Goal: Information Seeking & Learning: Learn about a topic

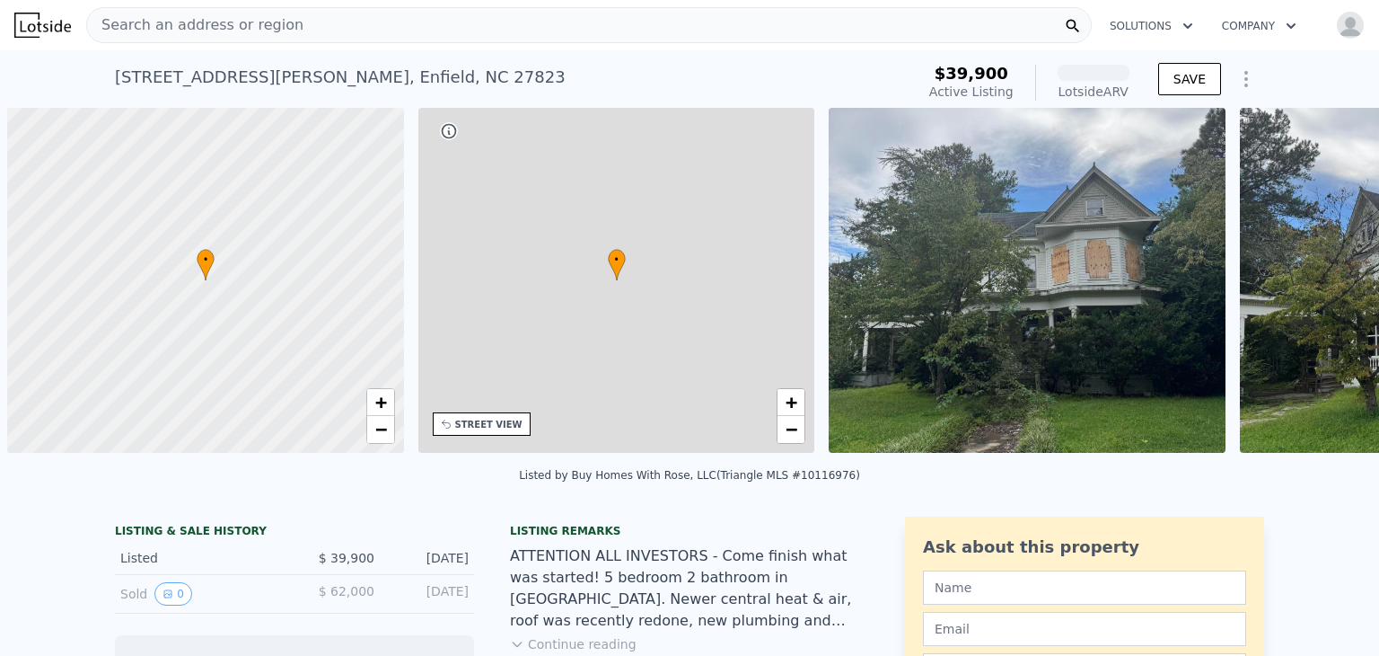
scroll to position [0, 7]
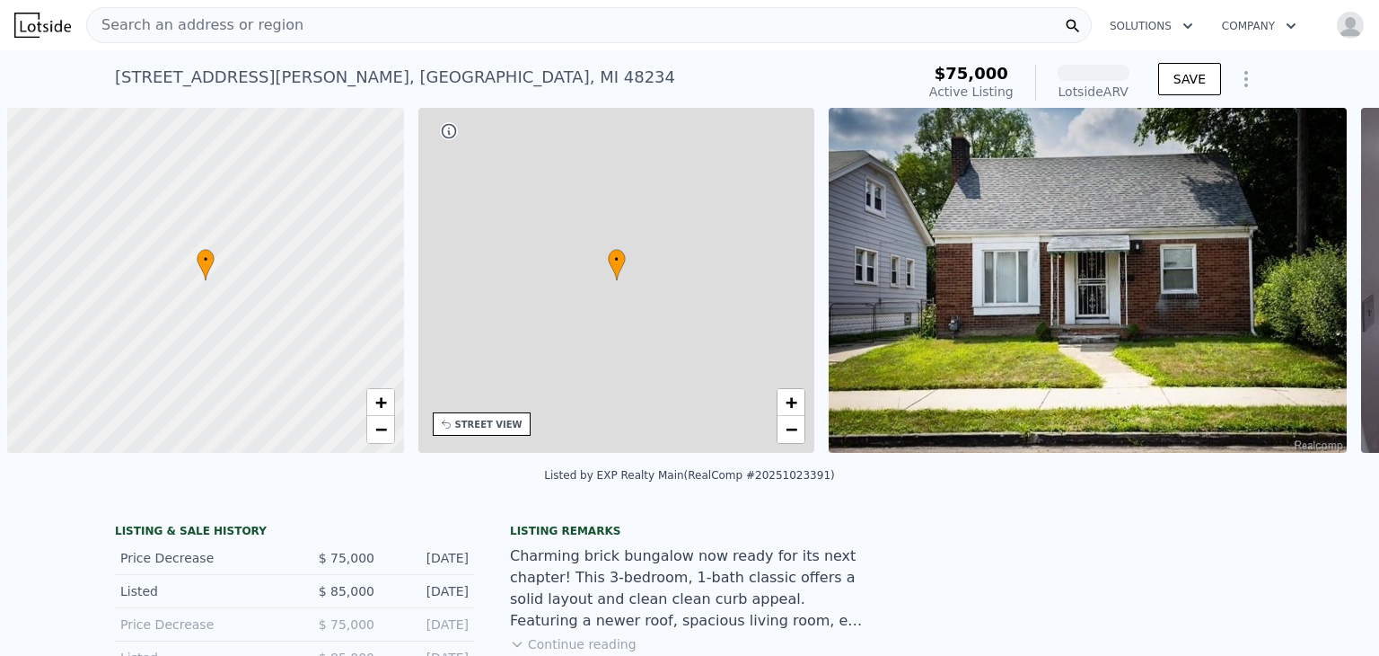
scroll to position [0, 7]
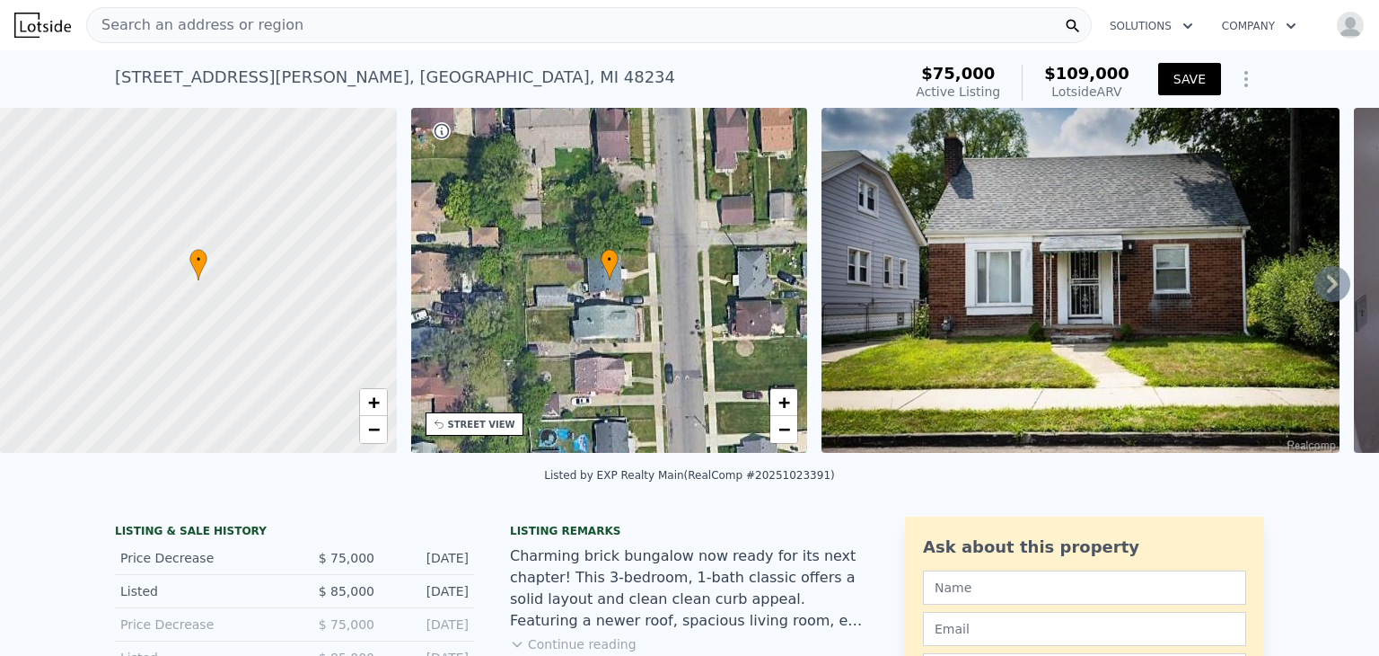
click at [1174, 77] on button "SAVE" at bounding box center [1190, 79] width 63 height 32
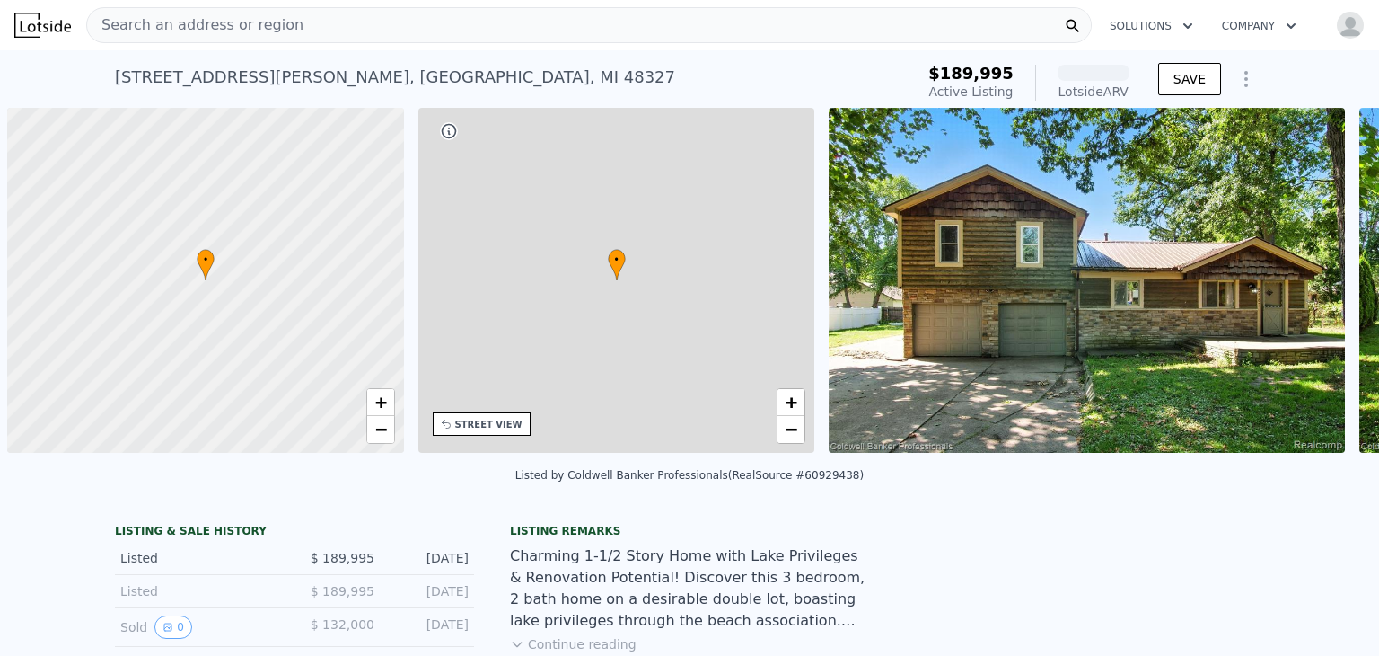
scroll to position [0, 7]
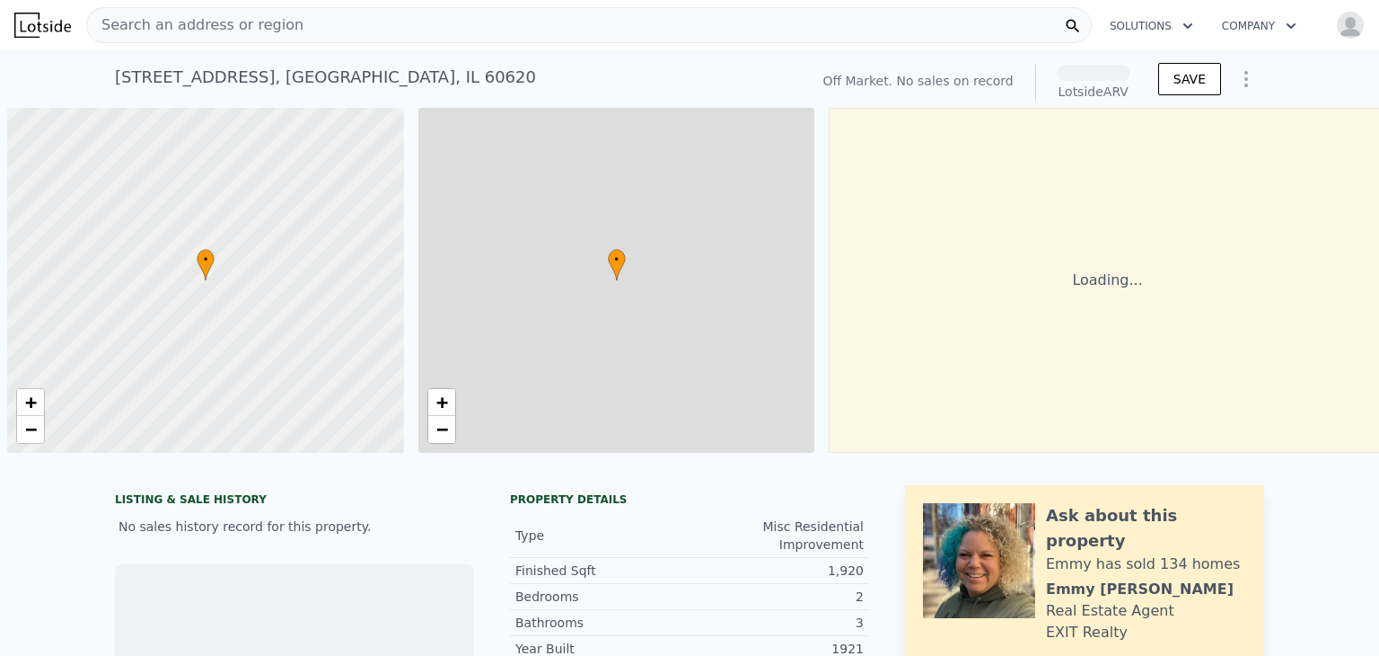
scroll to position [0, 7]
